Goal: Information Seeking & Learning: Find specific fact

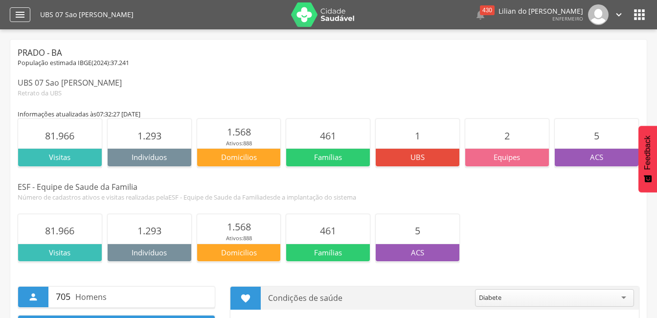
click at [21, 6] on div " Dashboard Supervisão Produtividade Mapa da Cidade App desatualizado Última si…" at bounding box center [328, 14] width 637 height 29
click at [18, 15] on icon "" at bounding box center [20, 15] width 12 height 12
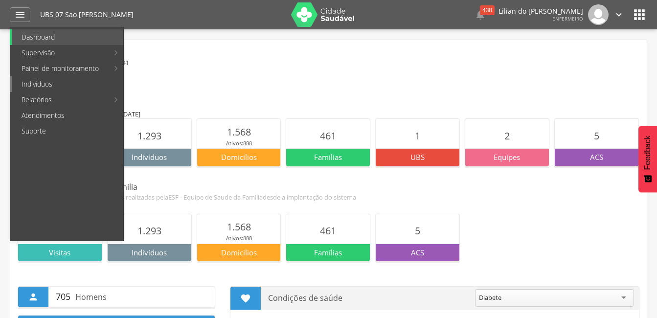
click at [46, 89] on link "Indivíduos" at bounding box center [68, 84] width 112 height 16
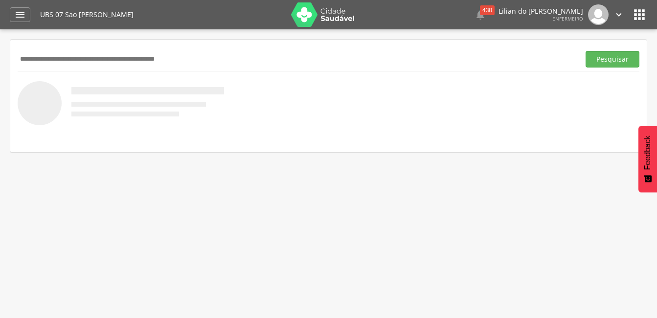
click at [48, 56] on input "text" at bounding box center [297, 59] width 558 height 17
type input "**********"
click at [585, 51] on button "Pesquisar" at bounding box center [612, 59] width 54 height 17
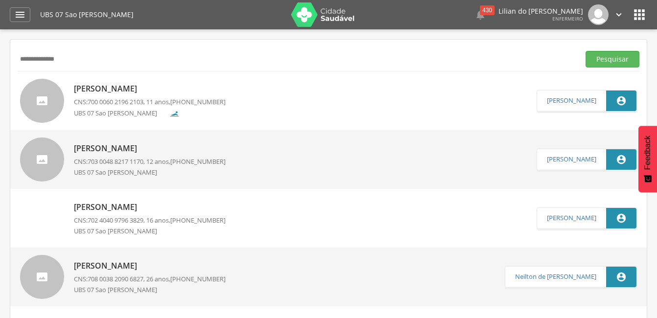
click at [105, 88] on p "[PERSON_NAME]" at bounding box center [150, 88] width 152 height 11
type input "**********"
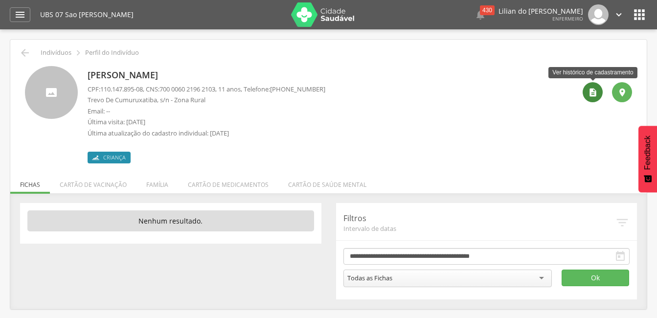
click at [592, 90] on icon "" at bounding box center [593, 93] width 10 height 10
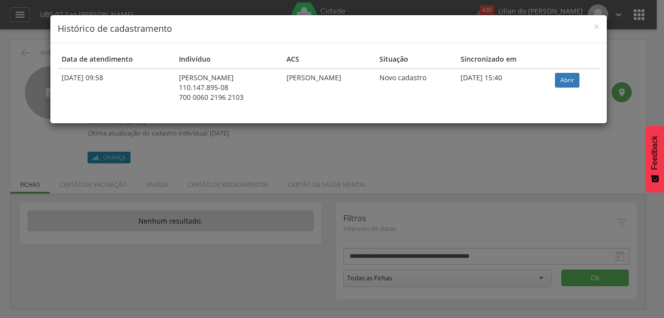
drag, startPoint x: 253, startPoint y: 78, endPoint x: 164, endPoint y: 77, distance: 89.0
click at [175, 77] on td "[PERSON_NAME] 110.147.895-08 700 0060 2196 2103" at bounding box center [229, 87] width 108 height 38
drag, startPoint x: 164, startPoint y: 77, endPoint x: 226, endPoint y: 79, distance: 61.7
copy div "[PERSON_NAME]"
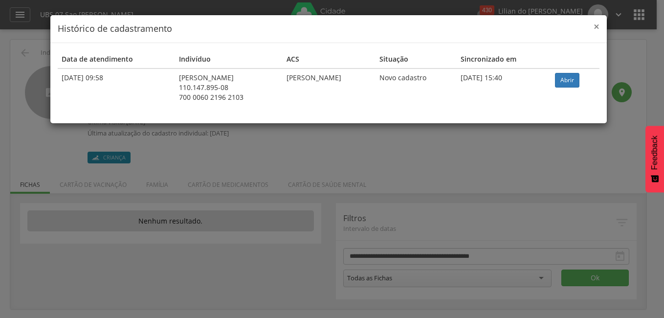
click at [596, 24] on span "×" at bounding box center [597, 27] width 6 height 14
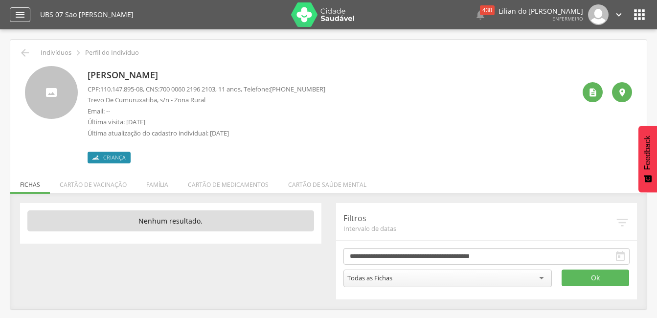
click at [10, 14] on div "" at bounding box center [20, 14] width 21 height 15
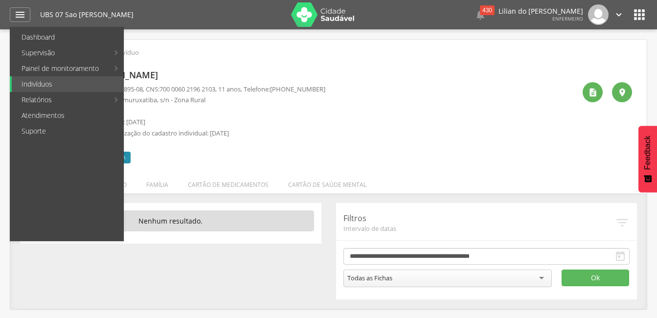
click at [424, 64] on div "[PERSON_NAME] CPF: 110.147.895-08 , CNS: [PHONE_NUMBER] , 11 anos, Telefone: [P…" at bounding box center [329, 111] width 622 height 105
